Goal: Task Accomplishment & Management: Manage account settings

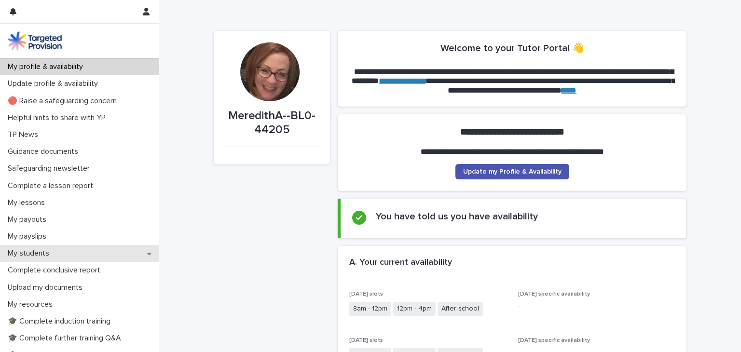
click at [137, 258] on div "My students" at bounding box center [79, 253] width 159 height 17
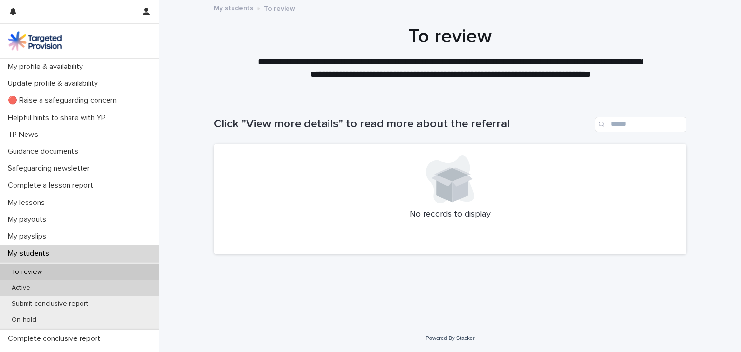
click at [48, 287] on div "Active" at bounding box center [79, 288] width 159 height 16
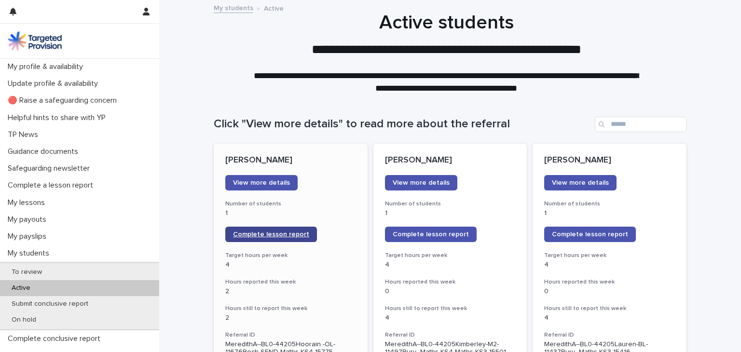
click at [255, 239] on link "Complete lesson report" at bounding box center [271, 234] width 92 height 15
click at [185, 93] on div "**********" at bounding box center [446, 52] width 575 height 83
click at [276, 189] on link "View more details" at bounding box center [261, 182] width 72 height 15
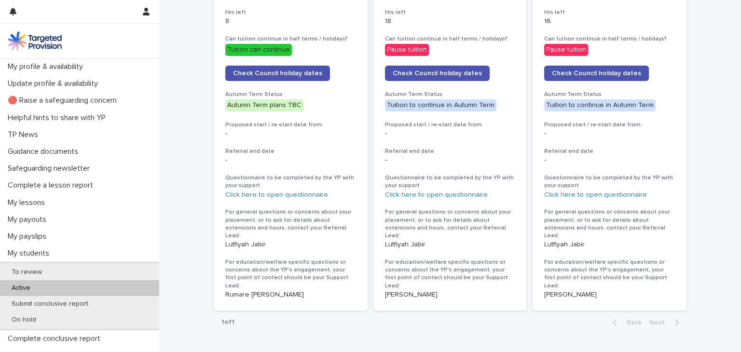
scroll to position [540, 0]
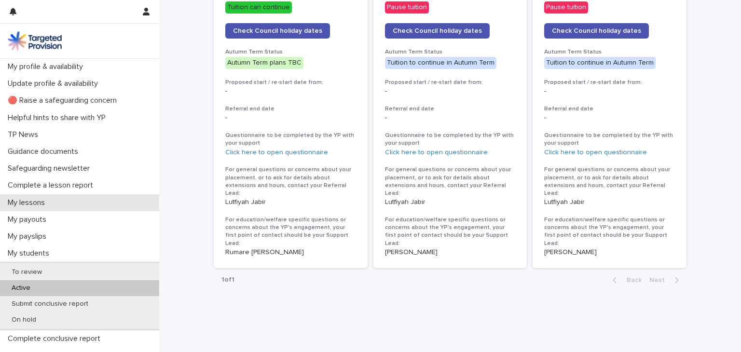
click at [39, 206] on p "My lessons" at bounding box center [28, 202] width 49 height 9
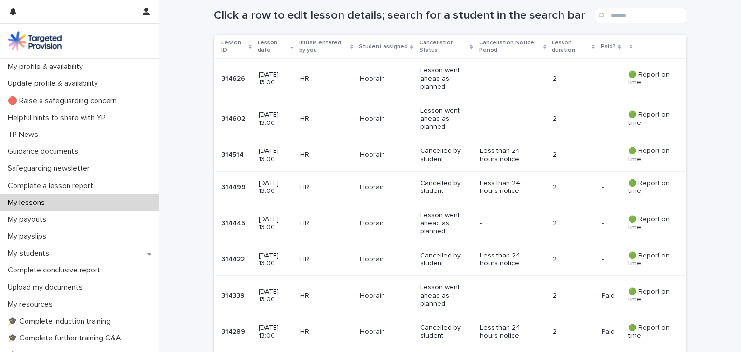
scroll to position [172, 0]
